Goal: Transaction & Acquisition: Book appointment/travel/reservation

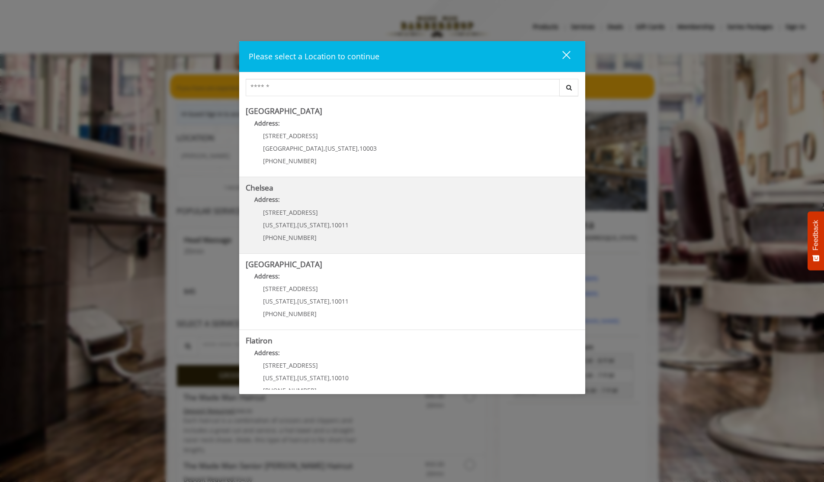
click at [353, 225] on link "Chelsea Address: [STREET_ADDRESS][US_STATE][US_STATE] (917) 639-3902" at bounding box center [412, 214] width 333 height 63
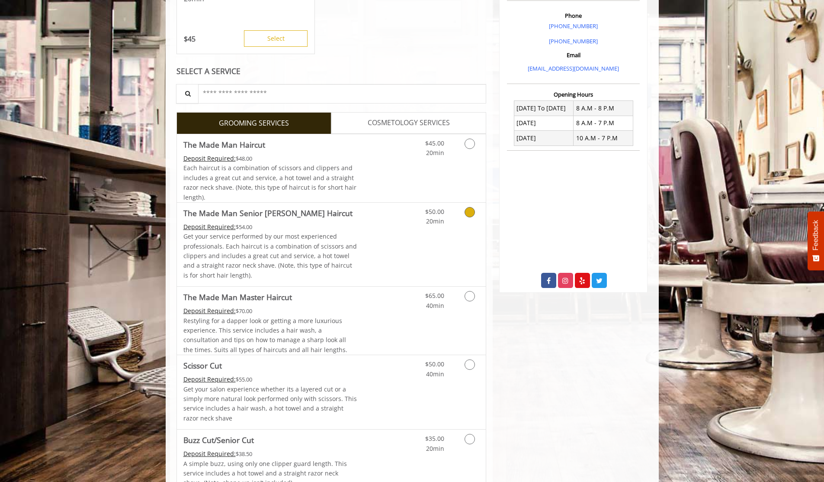
scroll to position [303, 0]
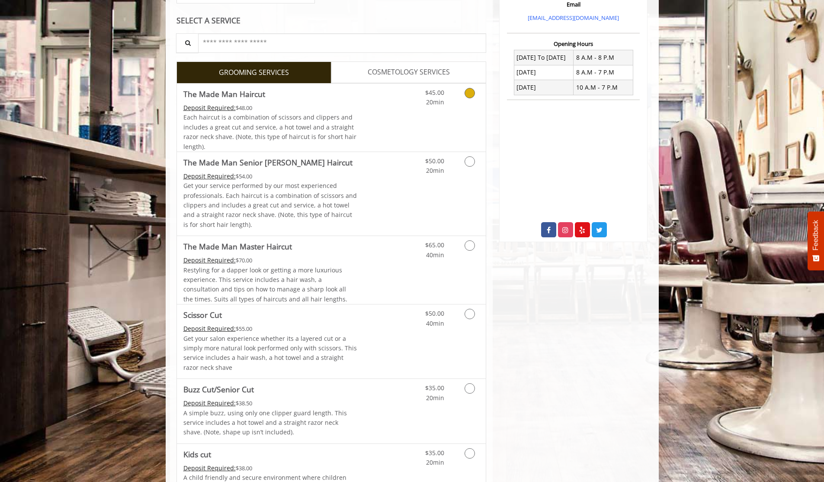
drag, startPoint x: 334, startPoint y: 108, endPoint x: 350, endPoint y: 110, distance: 15.2
click at [334, 108] on div "Deposit Required: $48.00" at bounding box center [270, 108] width 174 height 10
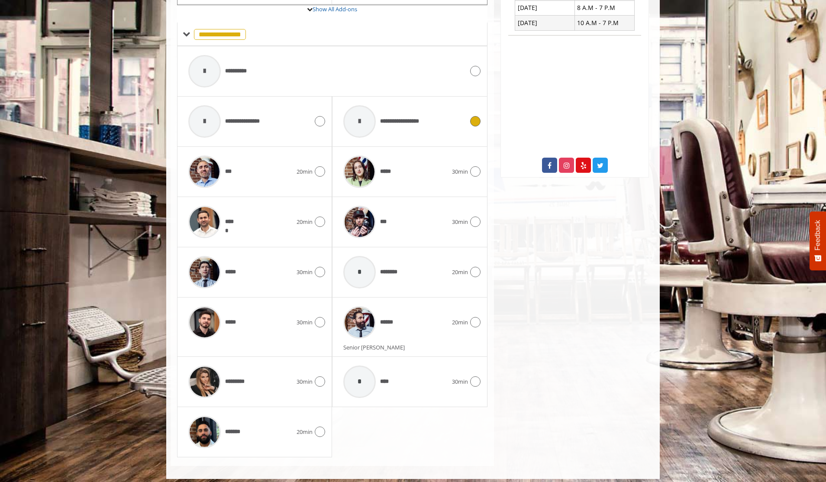
scroll to position [373, 0]
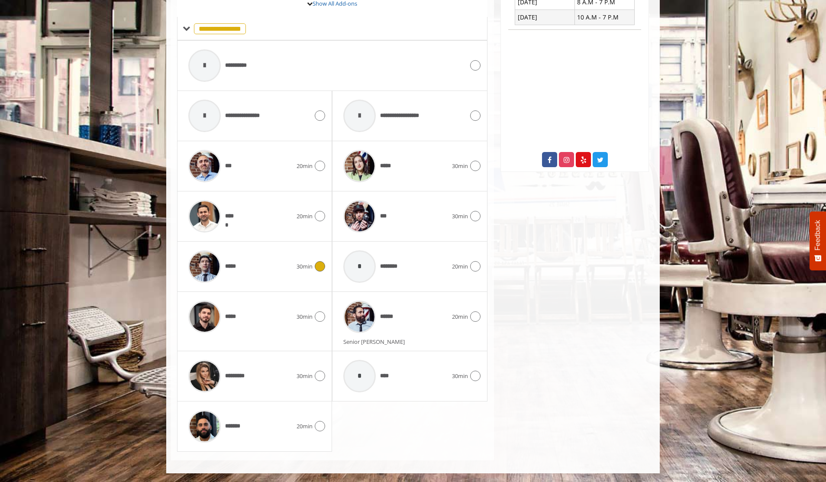
click at [253, 264] on div "*****" at bounding box center [240, 266] width 112 height 41
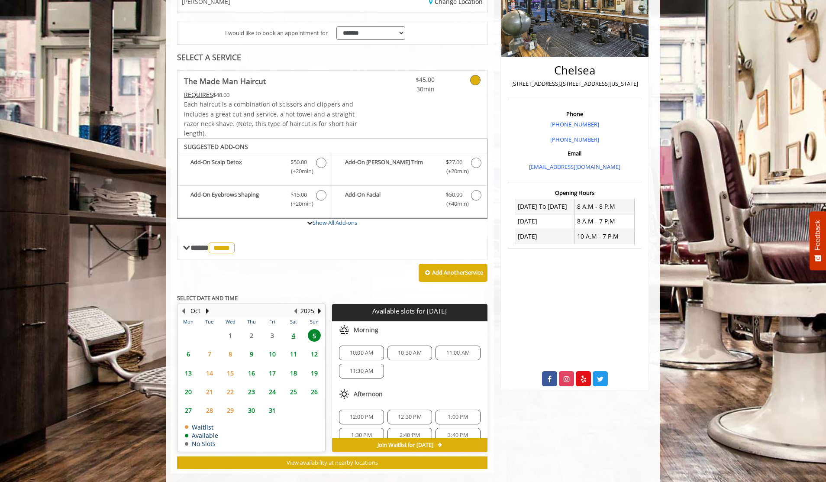
scroll to position [167, 0]
